Goal: Navigation & Orientation: Find specific page/section

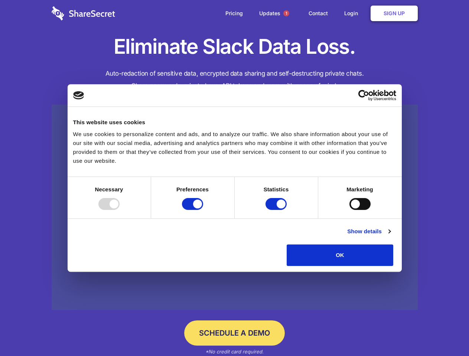
click at [120, 210] on div at bounding box center [108, 204] width 21 height 12
click at [203, 210] on input "Preferences" at bounding box center [192, 204] width 21 height 12
checkbox input "false"
click at [277, 210] on input "Statistics" at bounding box center [276, 204] width 21 height 12
checkbox input "false"
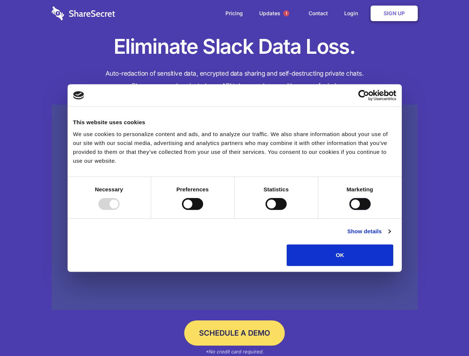
click at [349, 210] on input "Marketing" at bounding box center [359, 204] width 21 height 12
checkbox input "true"
click at [390, 236] on link "Show details" at bounding box center [368, 231] width 43 height 9
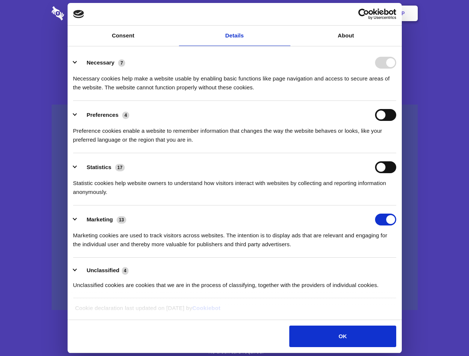
click at [396, 101] on li "Necessary 7 Necessary cookies help make a website usable by enabling basic func…" at bounding box center [234, 75] width 323 height 52
click at [286, 13] on span "1" at bounding box center [286, 13] width 6 height 6
